Goal: Transaction & Acquisition: Book appointment/travel/reservation

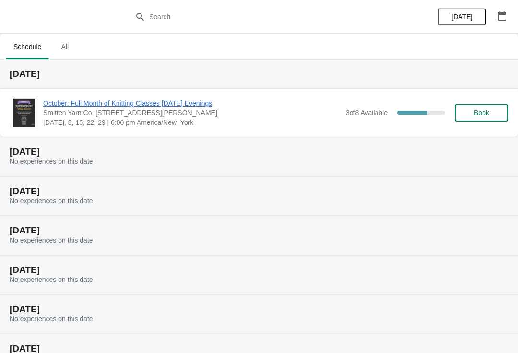
click at [163, 102] on span "October: Full Month of Knitting Classes [DATE] Evenings" at bounding box center [192, 103] width 298 height 10
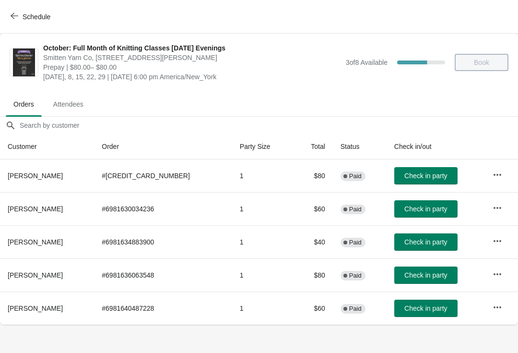
click at [2, 20] on div "Schedule" at bounding box center [259, 17] width 518 height 34
click at [17, 13] on icon "button" at bounding box center [15, 16] width 8 height 8
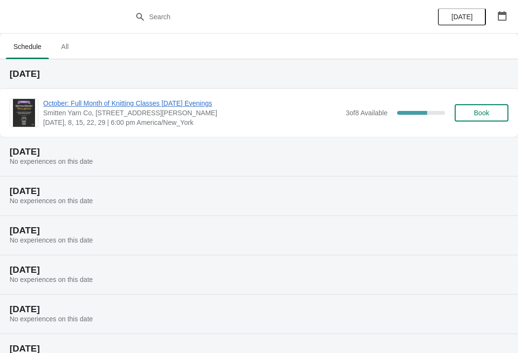
click at [476, 111] on span "Book" at bounding box center [481, 113] width 15 height 8
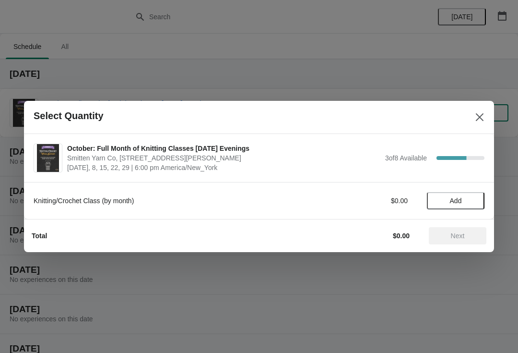
click at [447, 204] on span "Add" at bounding box center [456, 201] width 40 height 8
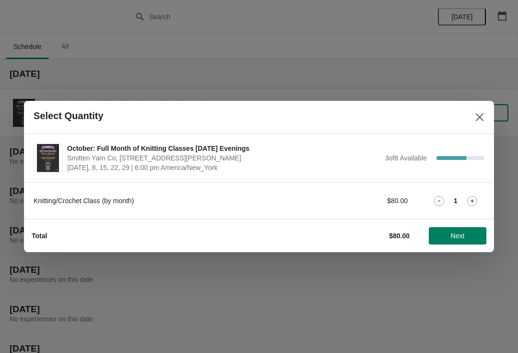
click at [457, 236] on span "Next" at bounding box center [458, 236] width 14 height 8
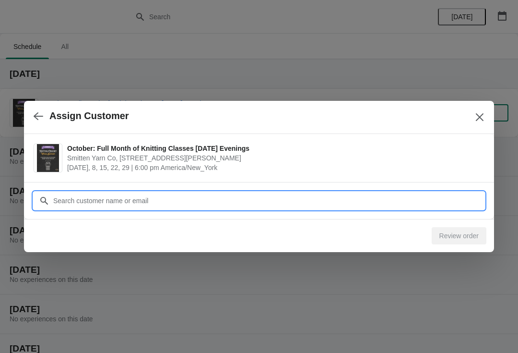
click at [236, 204] on input "Customer" at bounding box center [269, 200] width 432 height 17
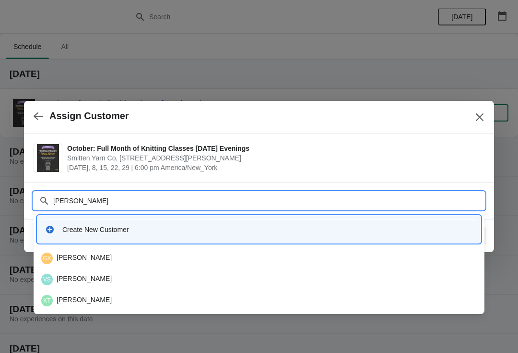
type input "[PERSON_NAME]"
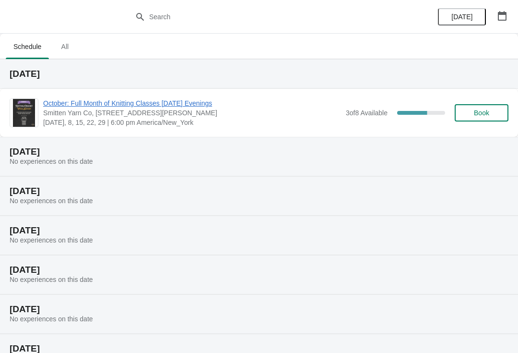
click at [482, 115] on span "Book" at bounding box center [481, 113] width 15 height 8
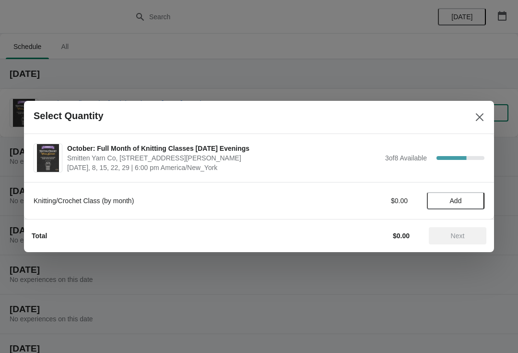
click at [444, 202] on span "Add" at bounding box center [456, 201] width 40 height 8
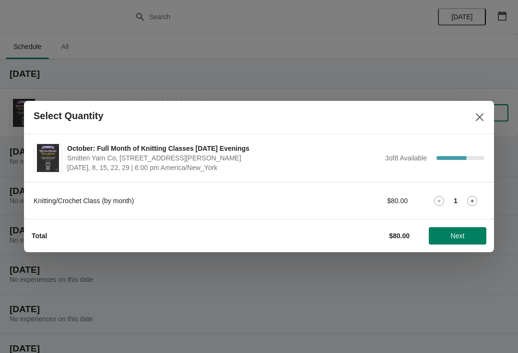
click at [452, 235] on span "Next" at bounding box center [458, 236] width 14 height 8
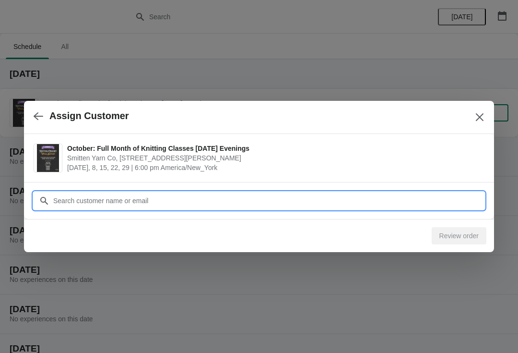
click at [115, 206] on input "Customer" at bounding box center [269, 200] width 432 height 17
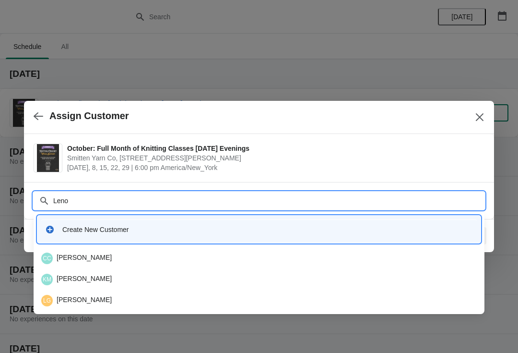
type input "Lenor"
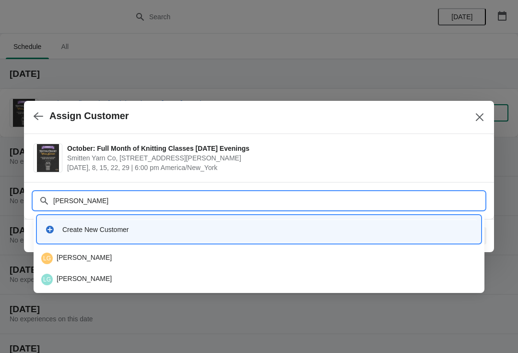
click at [89, 257] on div "LG Lenor Gaunya" at bounding box center [259, 258] width 436 height 12
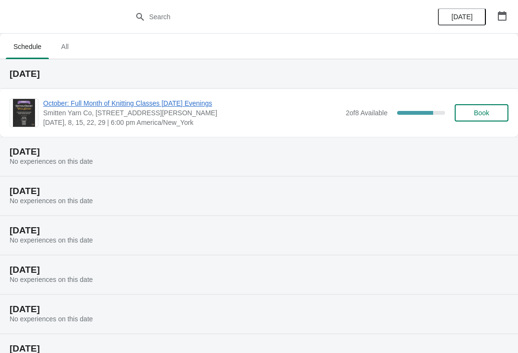
click at [486, 110] on span "Book" at bounding box center [481, 113] width 15 height 8
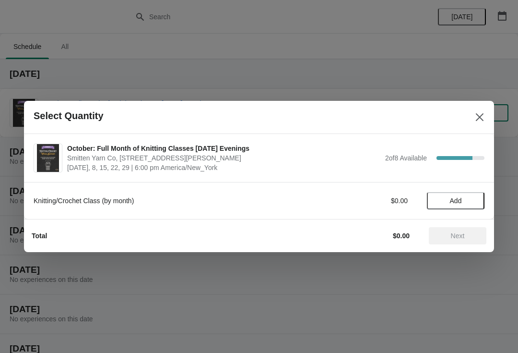
click at [447, 202] on span "Add" at bounding box center [456, 201] width 40 height 8
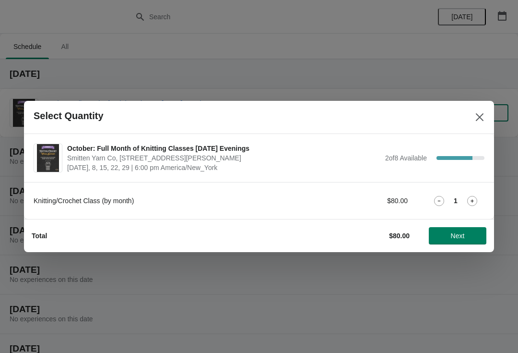
click at [460, 237] on span "Next" at bounding box center [458, 236] width 14 height 8
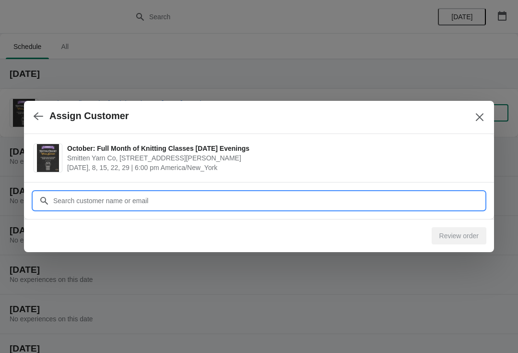
click at [239, 204] on input "Customer" at bounding box center [269, 200] width 432 height 17
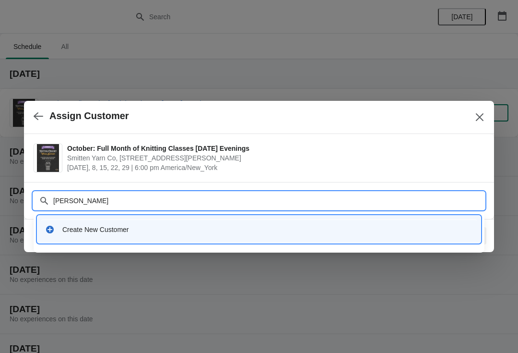
type input "[PERSON_NAME]"
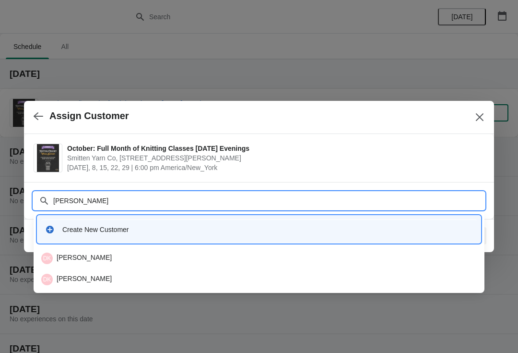
click at [87, 255] on div "DK [PERSON_NAME]" at bounding box center [259, 258] width 436 height 12
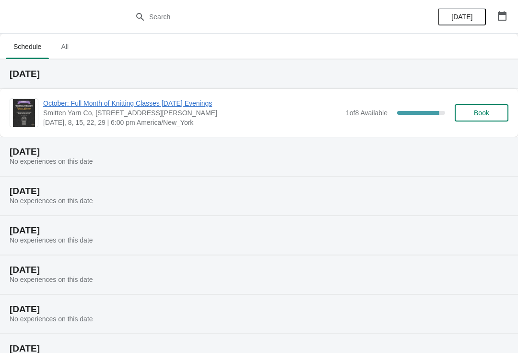
click at [486, 117] on span "Book" at bounding box center [481, 113] width 15 height 8
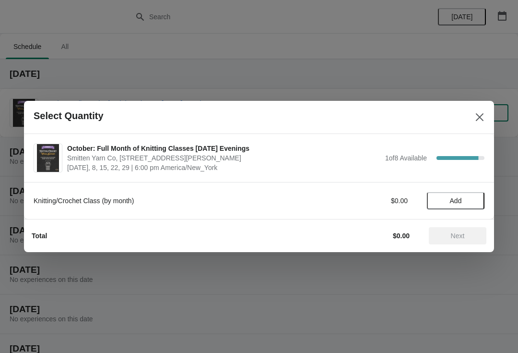
click at [455, 200] on span "Add" at bounding box center [456, 201] width 12 height 8
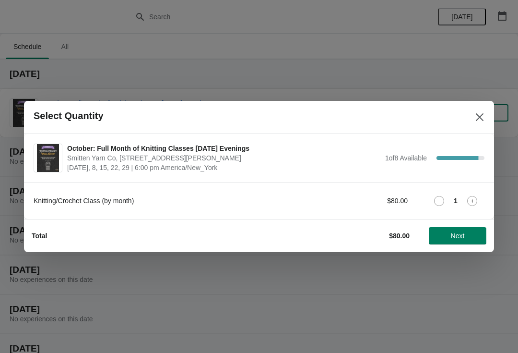
click at [457, 240] on button "Next" at bounding box center [458, 235] width 58 height 17
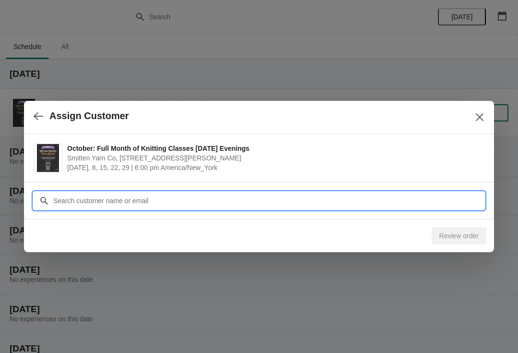
click at [289, 197] on input "Customer" at bounding box center [269, 200] width 432 height 17
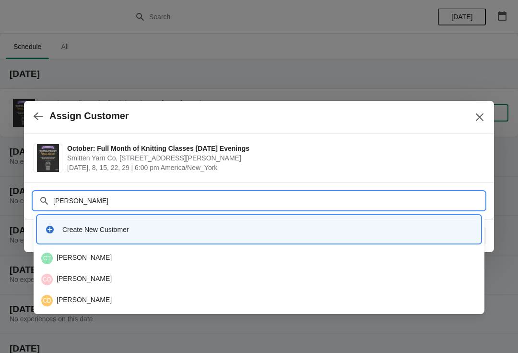
type input "Carolyn"
click at [84, 256] on div "CD Carolyn Dupont" at bounding box center [259, 258] width 436 height 12
